Goal: Information Seeking & Learning: Check status

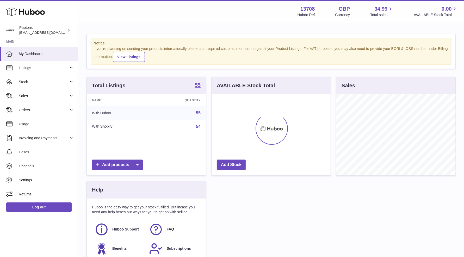
scroll to position [81, 119]
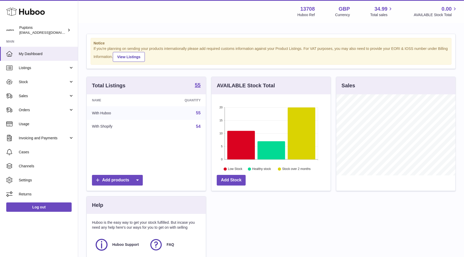
click at [34, 94] on span "Sales" at bounding box center [44, 96] width 50 height 5
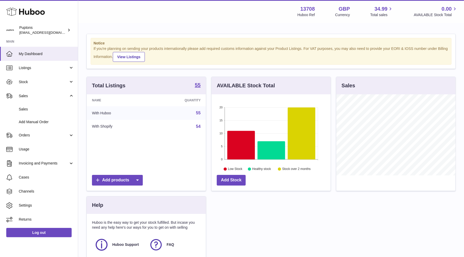
click at [45, 113] on link "Sales" at bounding box center [39, 109] width 78 height 13
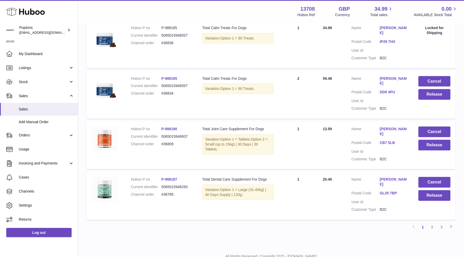
scroll to position [439, 0]
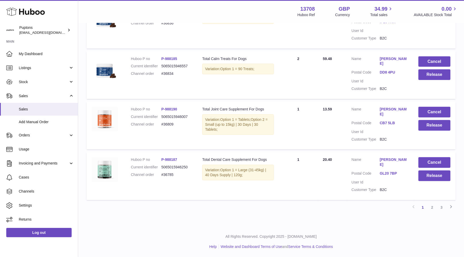
click at [431, 207] on link "2" at bounding box center [431, 207] width 9 height 9
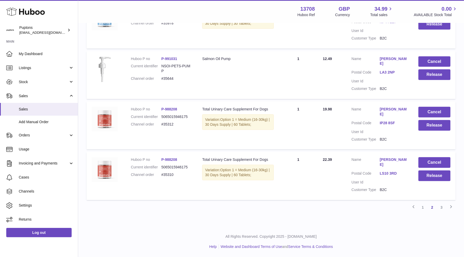
scroll to position [454, 0]
click at [423, 208] on link "1" at bounding box center [422, 207] width 9 height 9
